Goal: Task Accomplishment & Management: Use online tool/utility

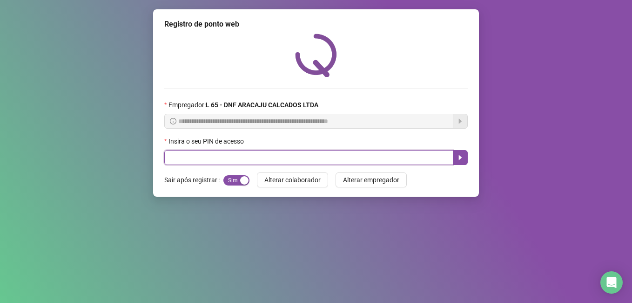
click at [234, 163] on input "text" at bounding box center [308, 157] width 289 height 15
type input "*****"
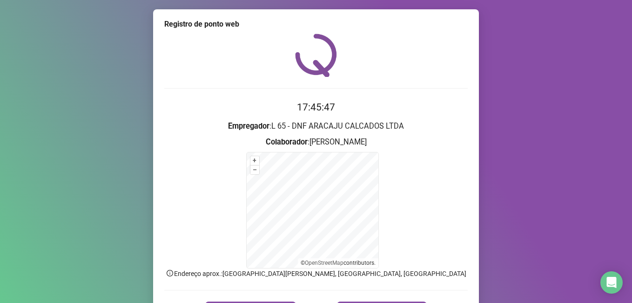
scroll to position [47, 0]
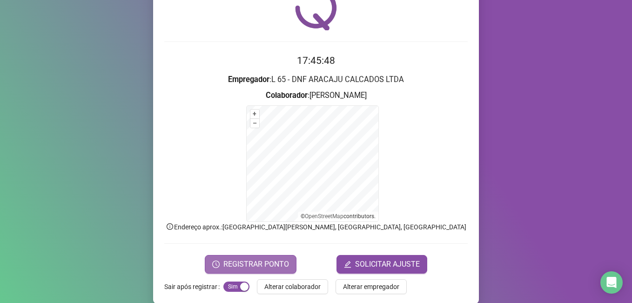
click at [270, 264] on span "REGISTRAR PONTO" at bounding box center [257, 263] width 66 height 11
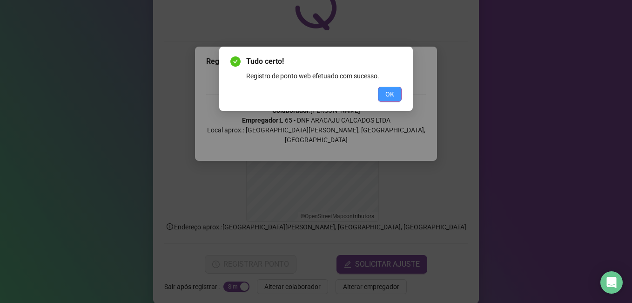
click at [394, 92] on span "OK" at bounding box center [390, 94] width 9 height 10
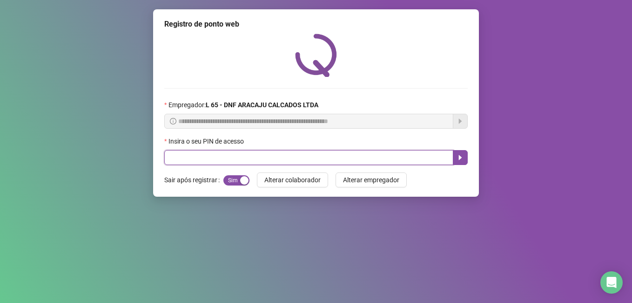
click at [191, 158] on input "text" at bounding box center [308, 157] width 289 height 15
type input "*****"
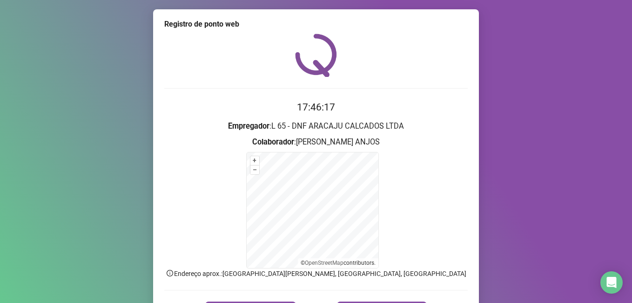
scroll to position [58, 0]
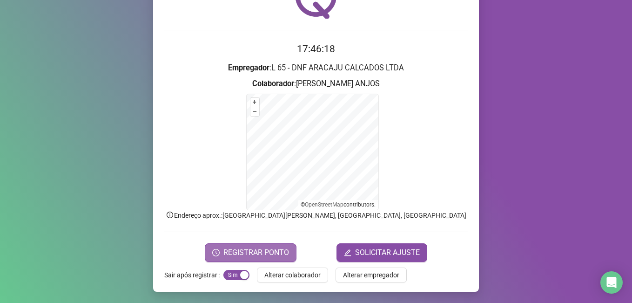
click at [243, 250] on span "REGISTRAR PONTO" at bounding box center [257, 252] width 66 height 11
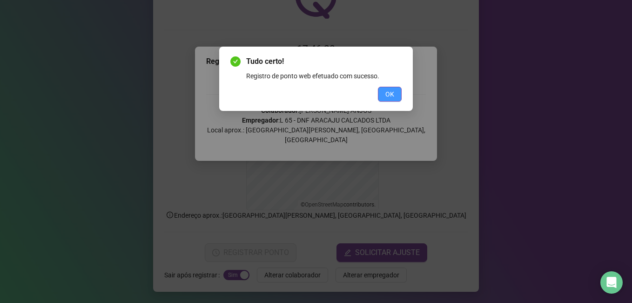
click at [392, 95] on span "OK" at bounding box center [390, 94] width 9 height 10
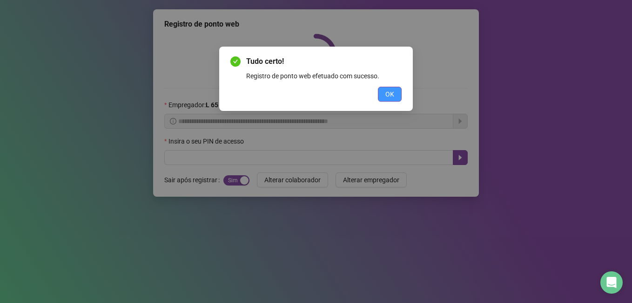
scroll to position [0, 0]
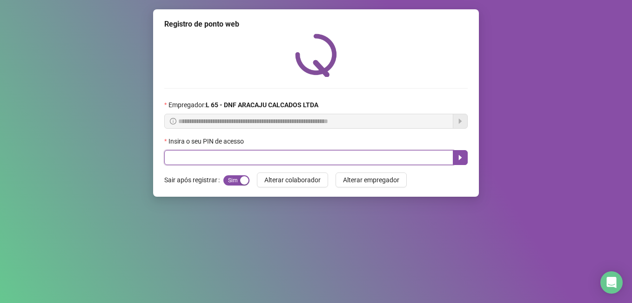
click at [179, 157] on input "text" at bounding box center [308, 157] width 289 height 15
type input "*****"
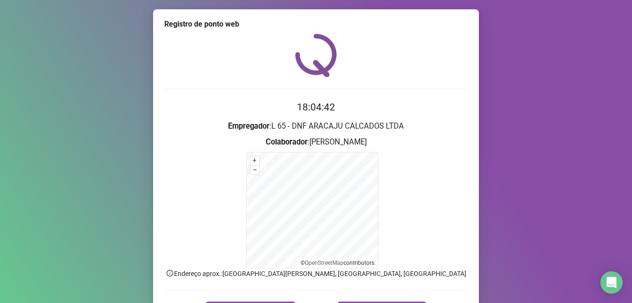
scroll to position [58, 0]
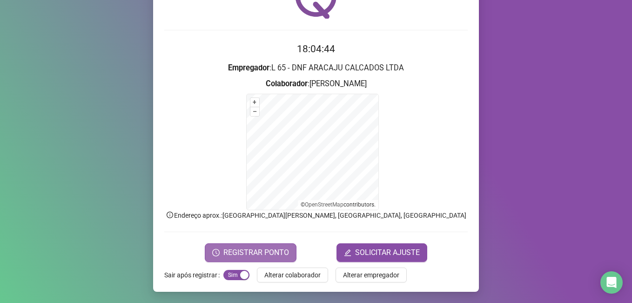
click at [261, 254] on span "REGISTRAR PONTO" at bounding box center [257, 252] width 66 height 11
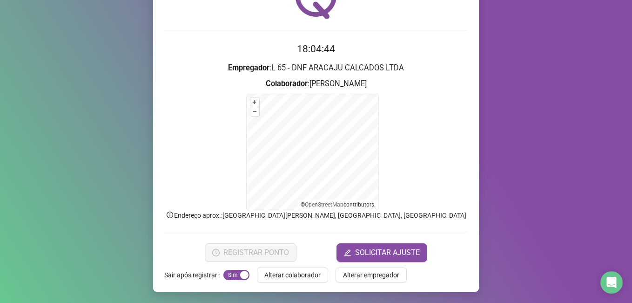
click at [261, 254] on div "Registro de ponto web Registrando ponto web, aguarde... Colaborador : [PERSON_N…" at bounding box center [316, 151] width 632 height 303
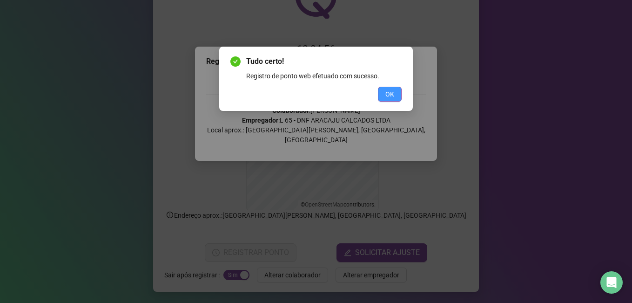
click at [394, 95] on span "OK" at bounding box center [390, 94] width 9 height 10
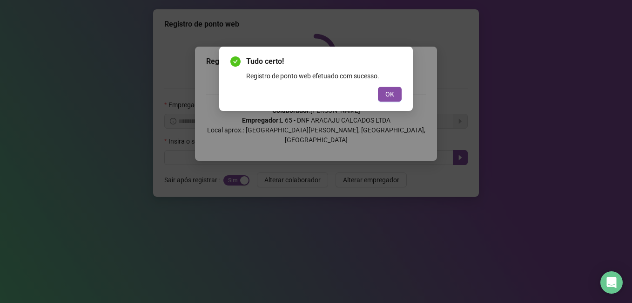
scroll to position [0, 0]
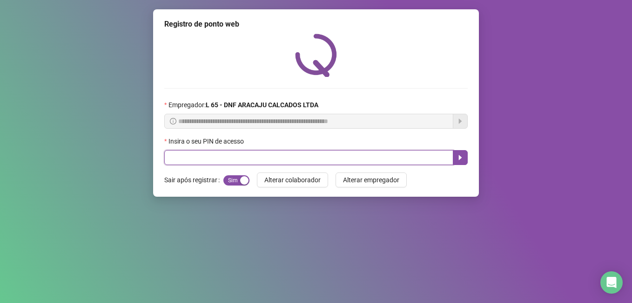
click at [171, 162] on input "text" at bounding box center [308, 157] width 289 height 15
type input "*****"
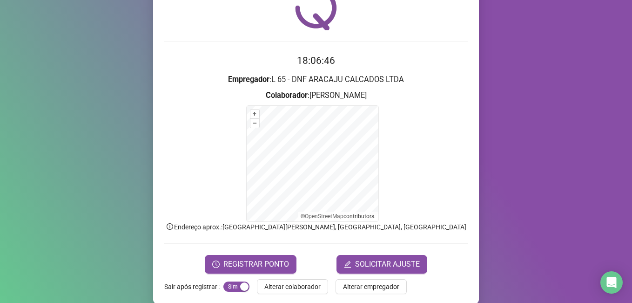
scroll to position [58, 0]
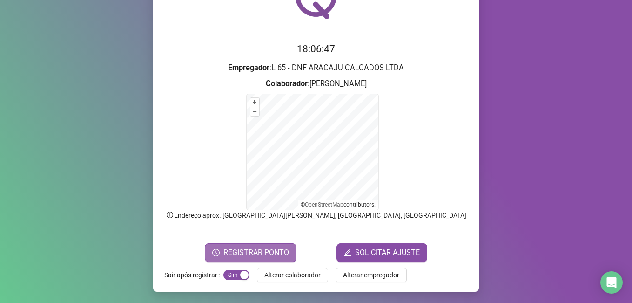
click at [271, 251] on span "REGISTRAR PONTO" at bounding box center [257, 252] width 66 height 11
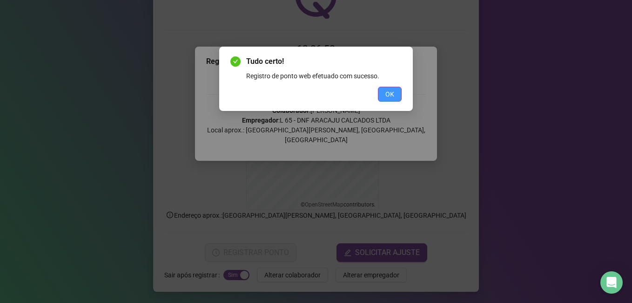
click at [392, 94] on span "OK" at bounding box center [390, 94] width 9 height 10
